Goal: Task Accomplishment & Management: Manage account settings

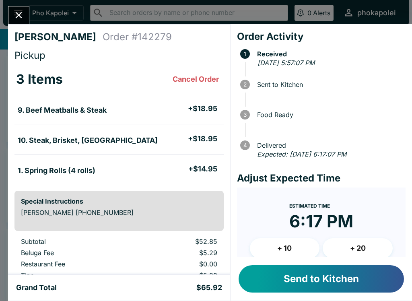
click at [347, 277] on button "Send to Kitchen" at bounding box center [320, 278] width 165 height 27
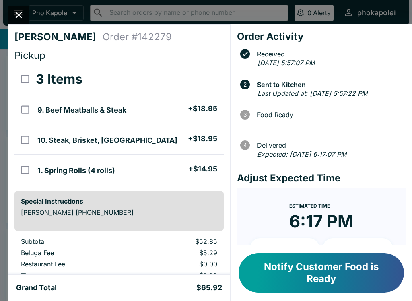
click at [337, 269] on button "Notify Customer Food is Ready" at bounding box center [320, 272] width 165 height 39
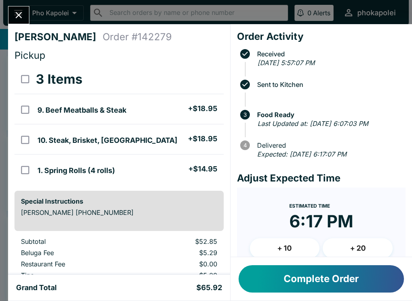
click at [338, 281] on button "Complete Order" at bounding box center [320, 278] width 165 height 27
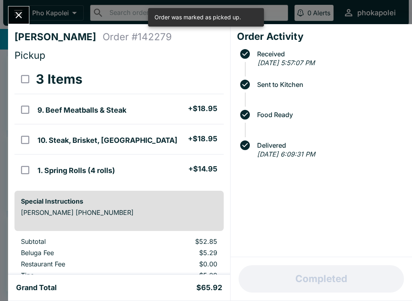
click at [23, 2] on div "[PERSON_NAME] Order # 142279 Pickup 3 Items 9. Beef Meatballs & Steak + $18.95 …" at bounding box center [206, 150] width 412 height 301
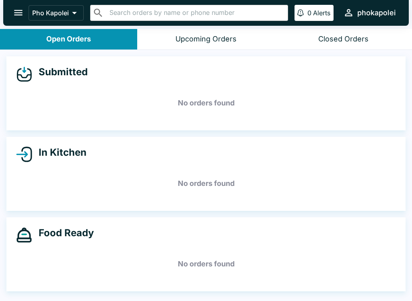
click at [342, 39] on div "Closed Orders" at bounding box center [343, 39] width 50 height 9
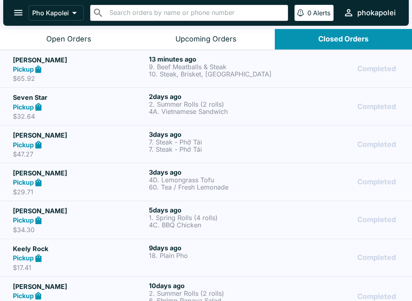
click at [190, 74] on p "10. Steak, Brisket, [GEOGRAPHIC_DATA]" at bounding box center [215, 73] width 133 height 7
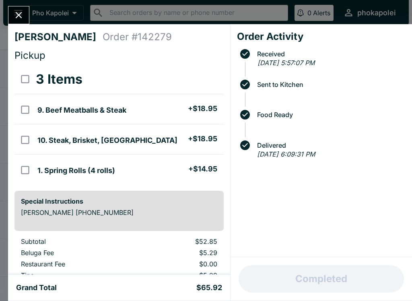
click at [21, 12] on icon "Close" at bounding box center [18, 15] width 11 height 11
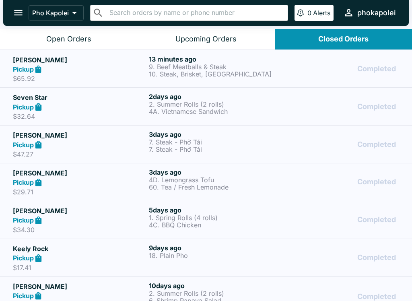
click at [69, 39] on div "Open Orders" at bounding box center [68, 39] width 45 height 9
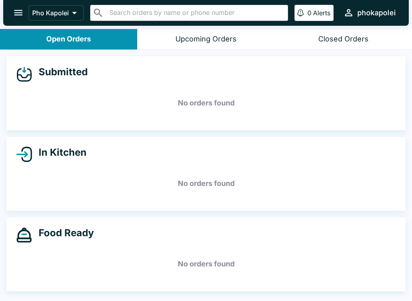
click at [344, 41] on div "Closed Orders" at bounding box center [343, 39] width 50 height 9
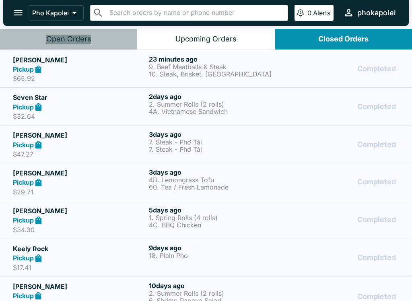
click at [55, 43] on button "Open Orders" at bounding box center [68, 39] width 137 height 21
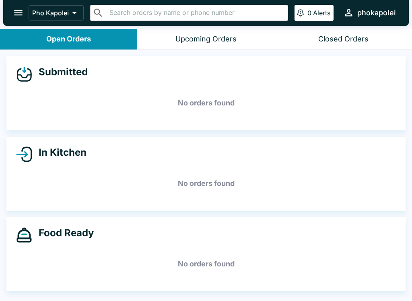
click at [346, 40] on div "Closed Orders" at bounding box center [343, 39] width 50 height 9
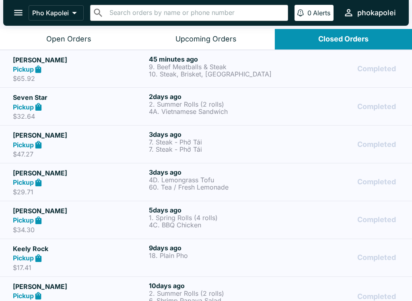
click at [208, 86] on link "[PERSON_NAME] Pickup $65.92 45 minutes ago 9. Beef Meatballs & Steak 10. Steak,…" at bounding box center [206, 69] width 412 height 38
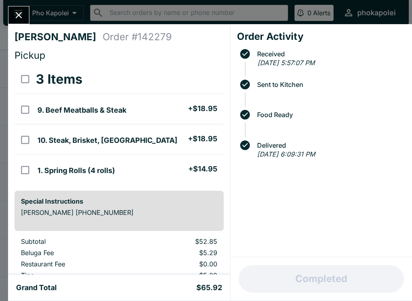
click at [22, 14] on icon "Close" at bounding box center [18, 15] width 11 height 11
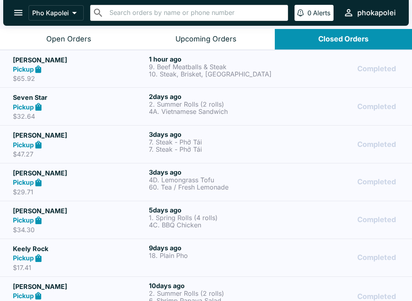
click at [74, 48] on button "Open Orders" at bounding box center [68, 39] width 137 height 21
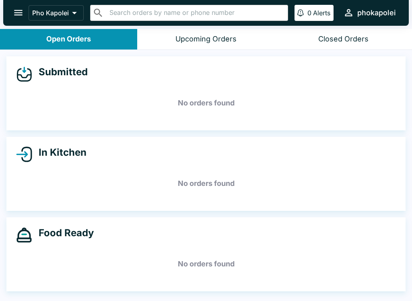
scroll to position [1, 0]
